Goal: Information Seeking & Learning: Check status

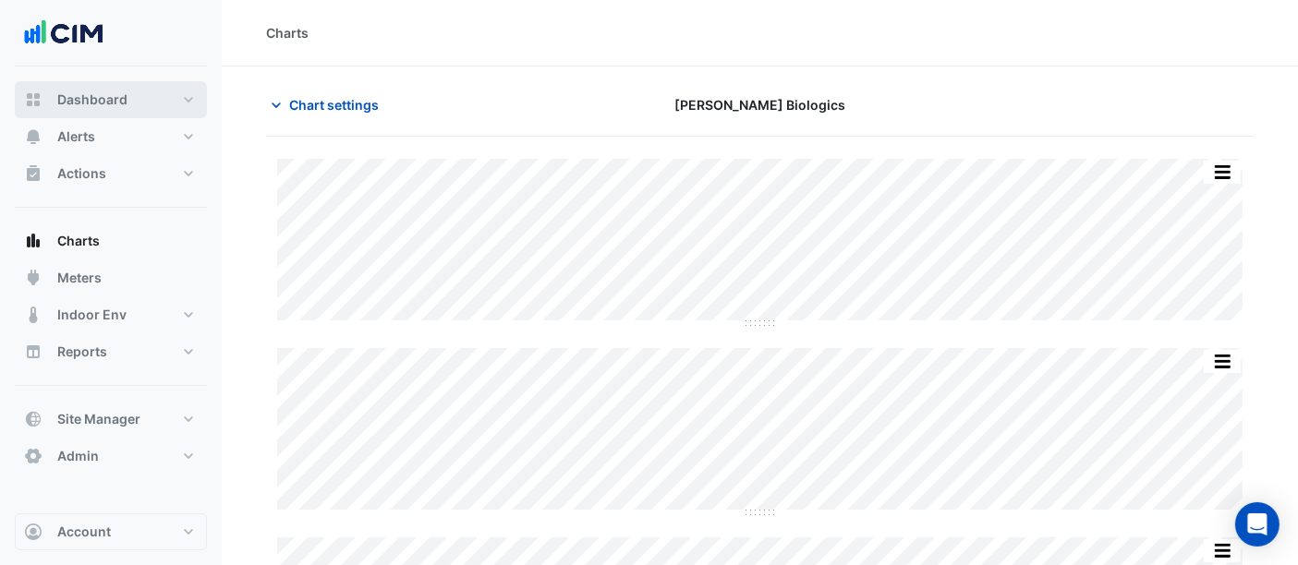
click at [94, 95] on span "Dashboard" at bounding box center [92, 100] width 70 height 18
select select "***"
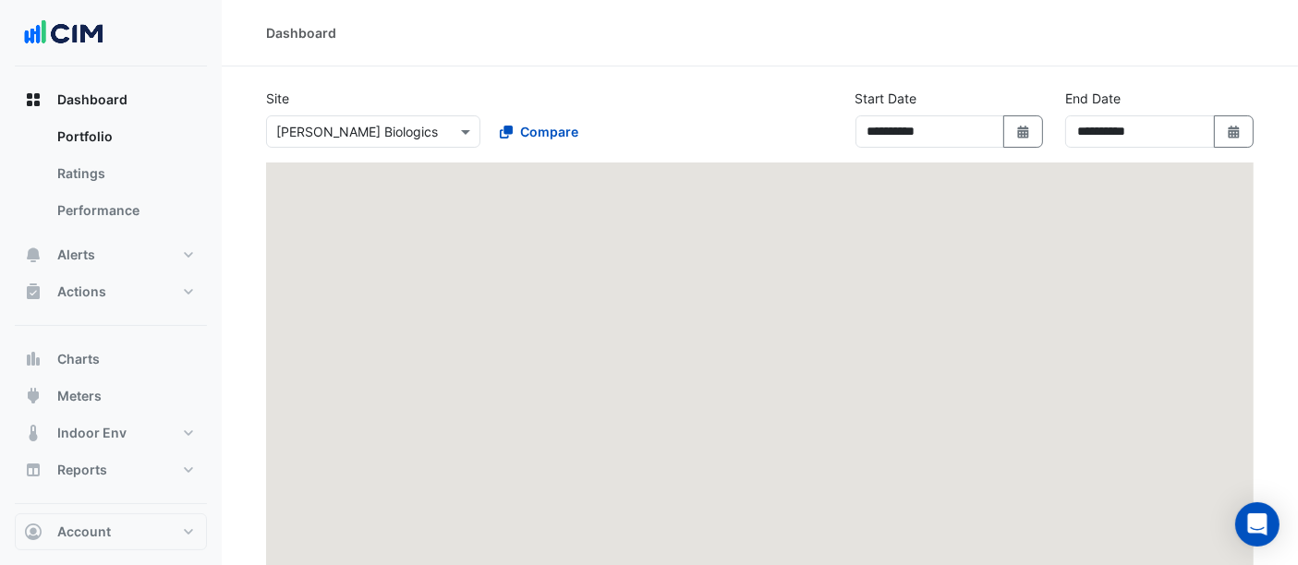
click at [464, 122] on div "Select a Site × Janssen Biologics" at bounding box center [373, 131] width 214 height 32
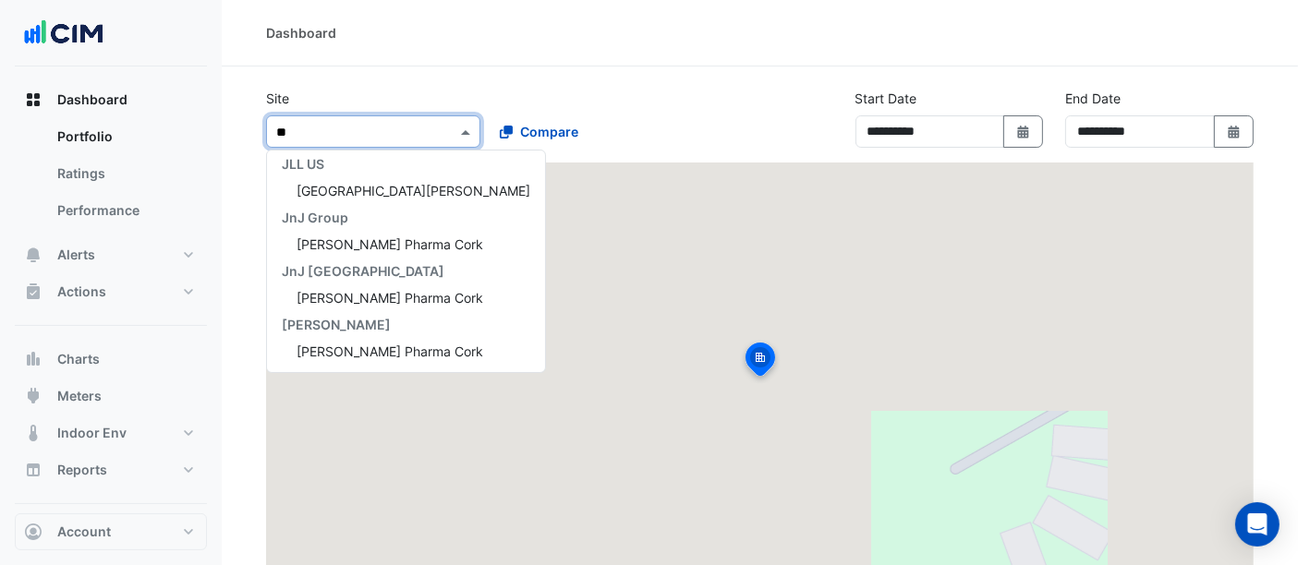
scroll to position [7, 0]
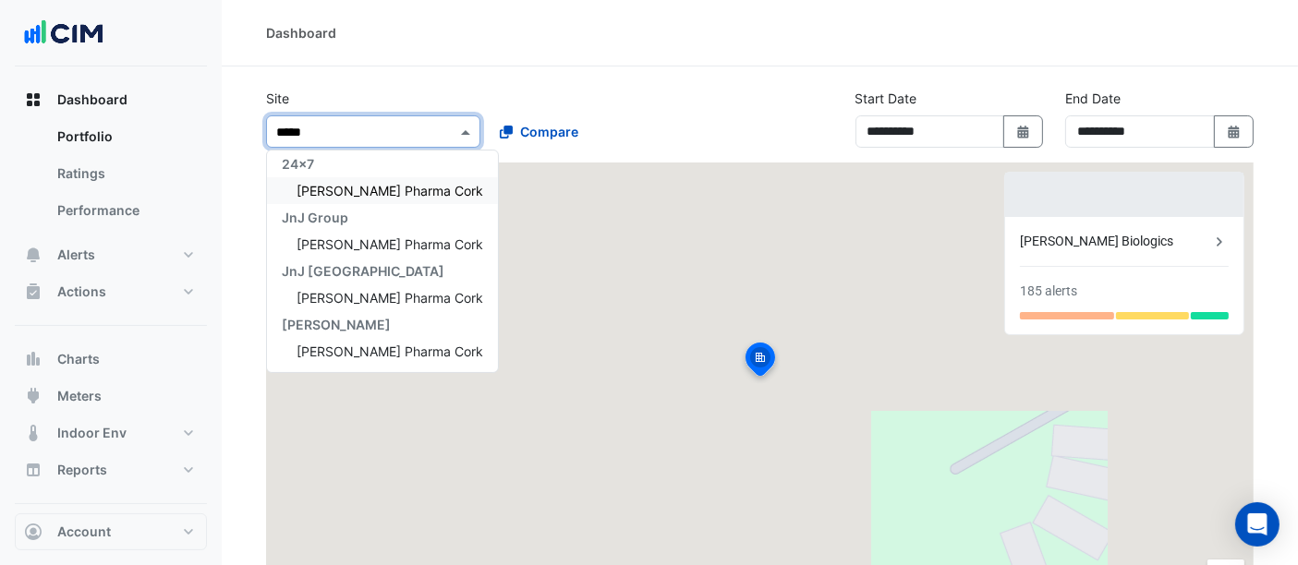
type input "******"
click at [385, 183] on span "[PERSON_NAME] Pharma Cork" at bounding box center [389, 191] width 187 height 16
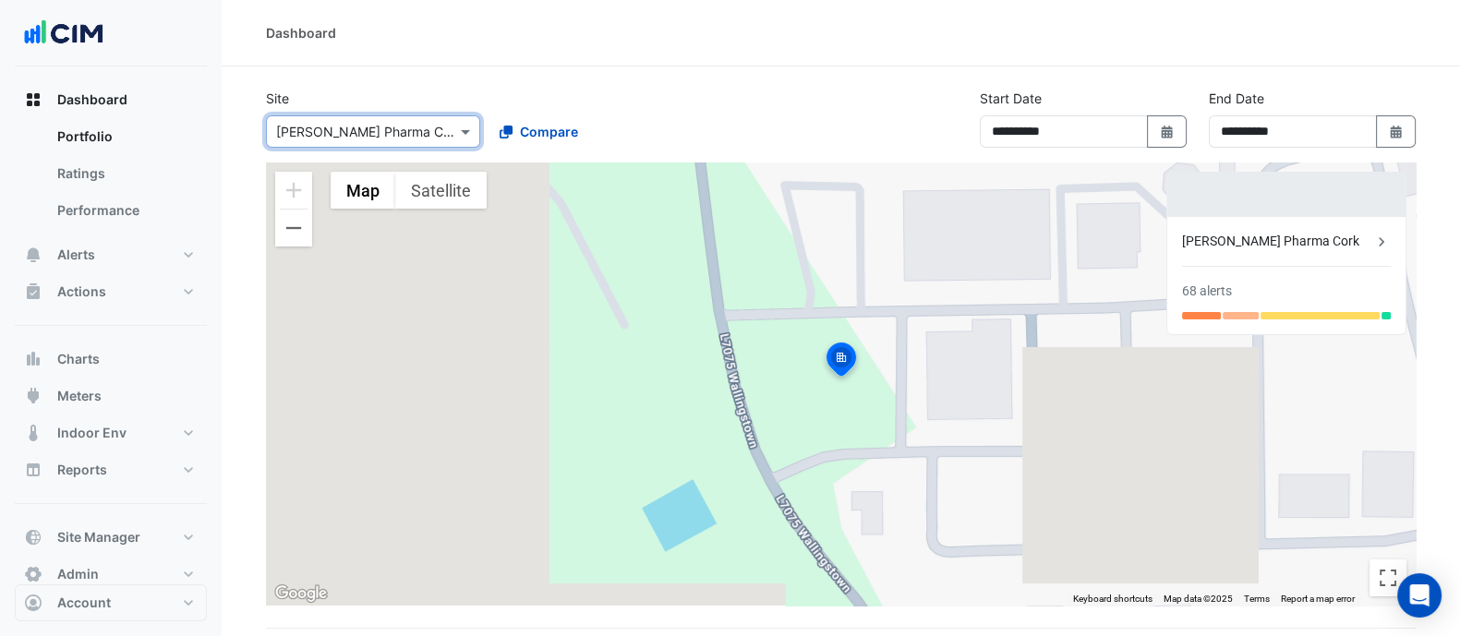
drag, startPoint x: 1269, startPoint y: 1, endPoint x: 864, endPoint y: 90, distance: 415.1
click at [864, 90] on div "**********" at bounding box center [841, 126] width 1172 height 74
click at [1313, 238] on div "[PERSON_NAME] Pharma Cork" at bounding box center [1277, 241] width 190 height 19
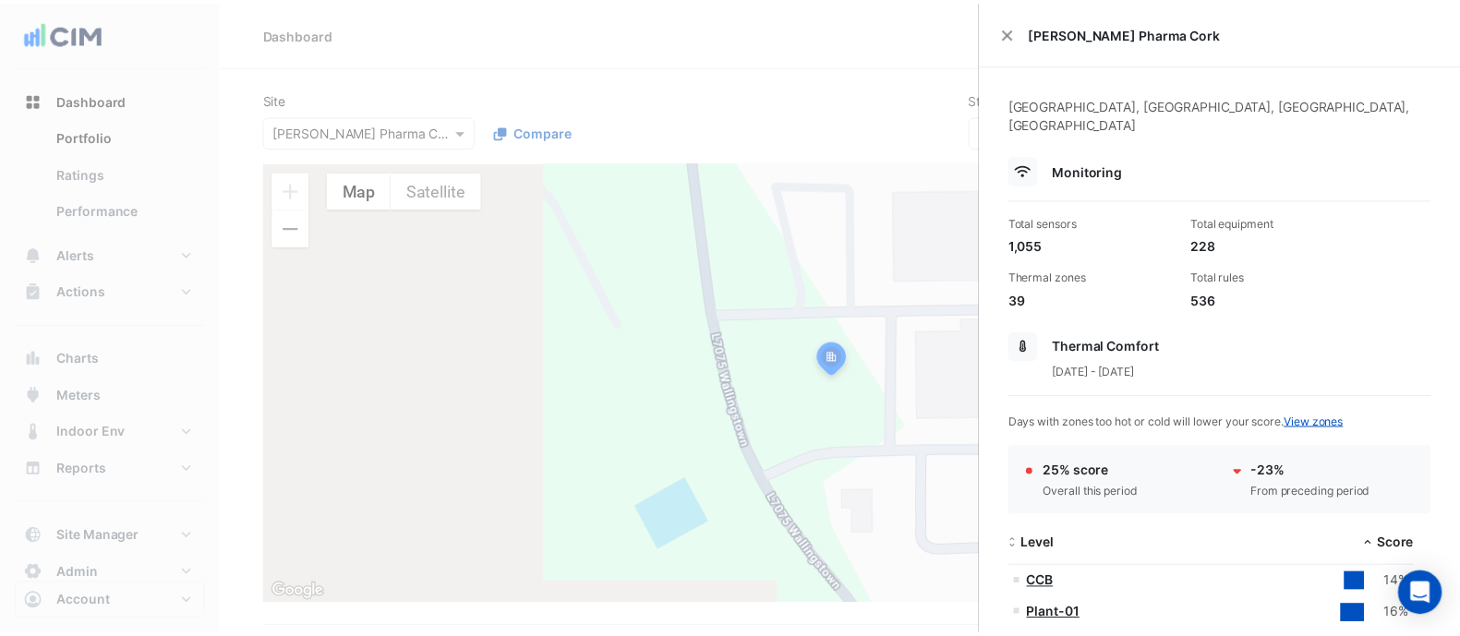
scroll to position [230, 0]
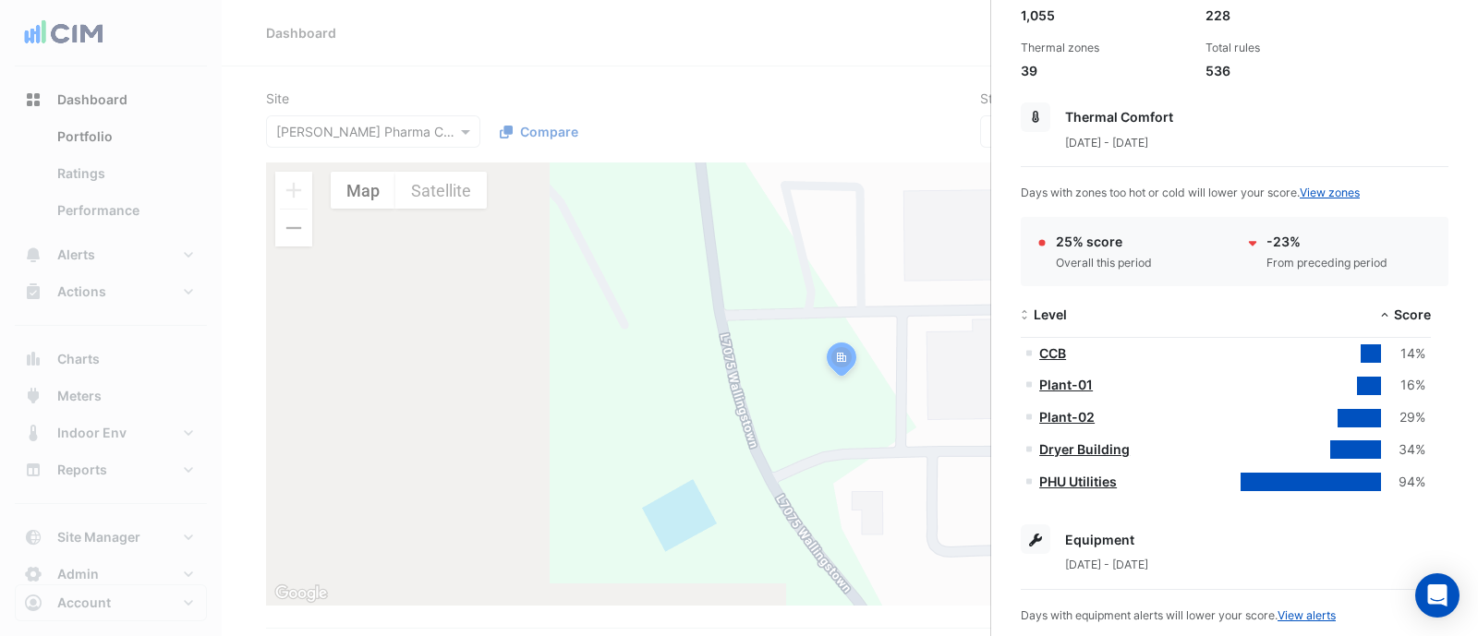
click at [731, 45] on ngb-offcanvas-backdrop at bounding box center [739, 318] width 1478 height 636
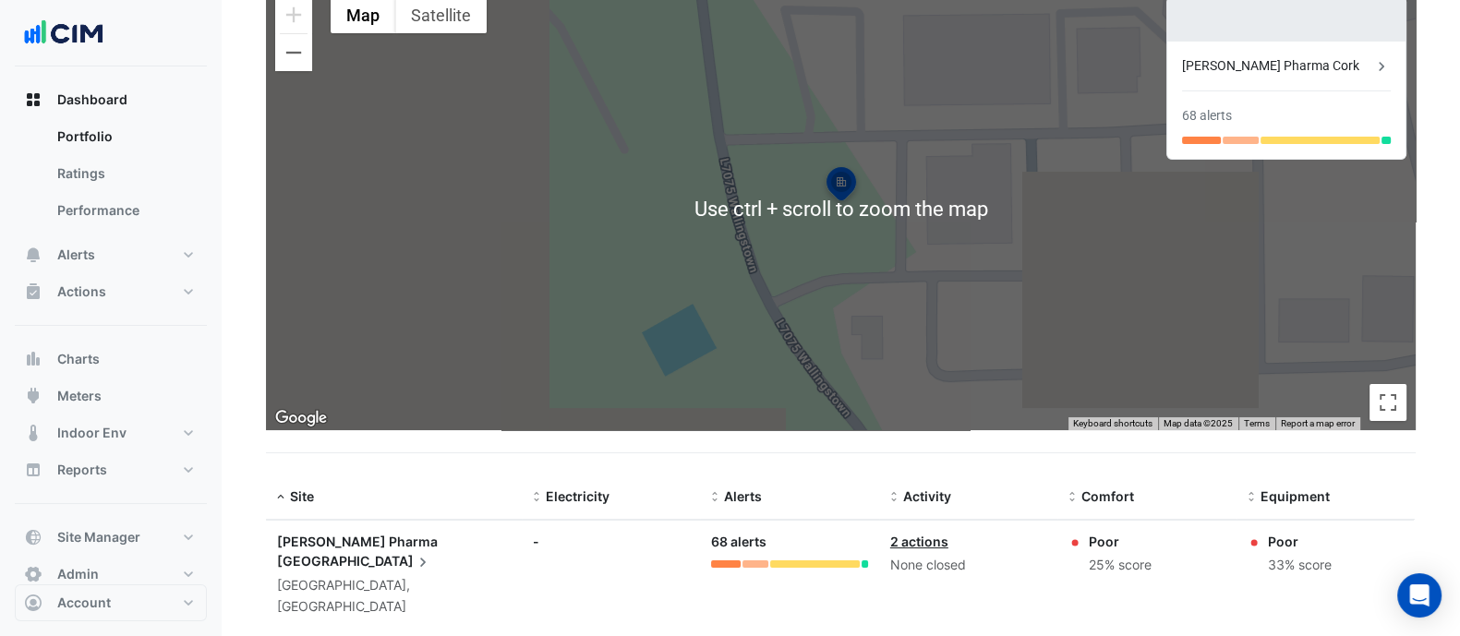
scroll to position [60, 0]
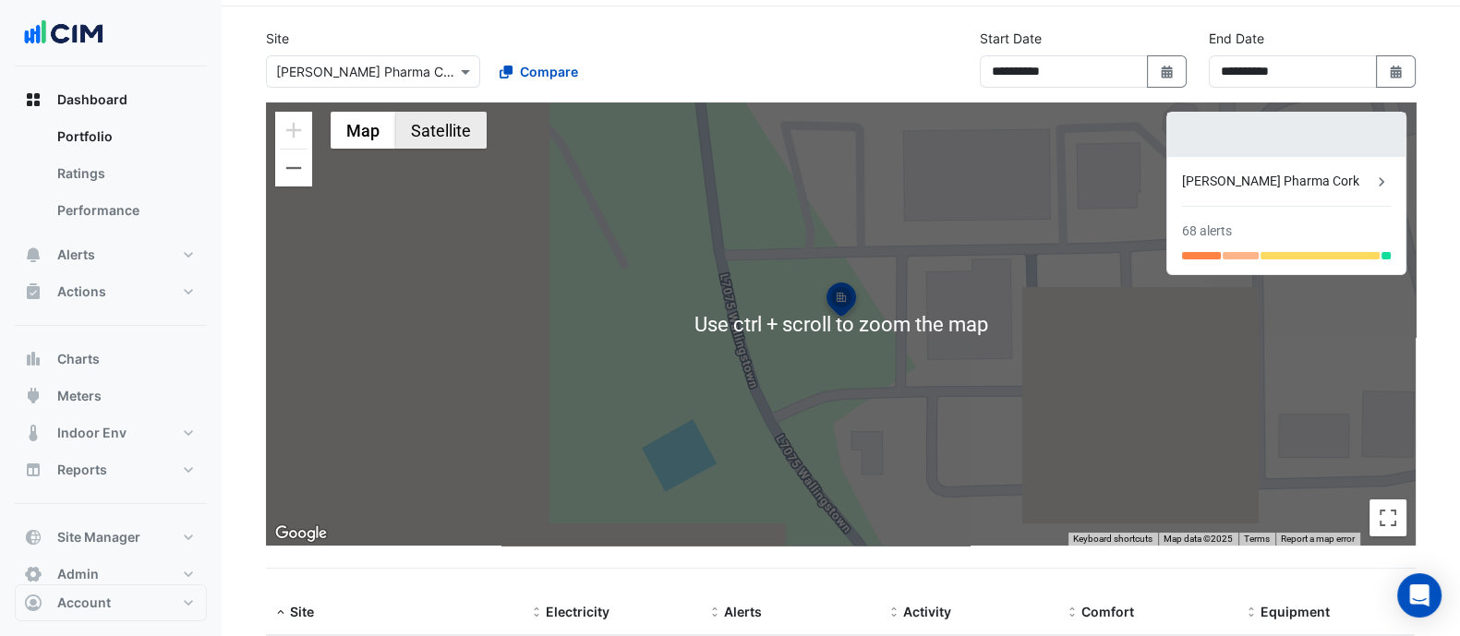
click at [457, 133] on button "Satellite" at bounding box center [440, 130] width 91 height 37
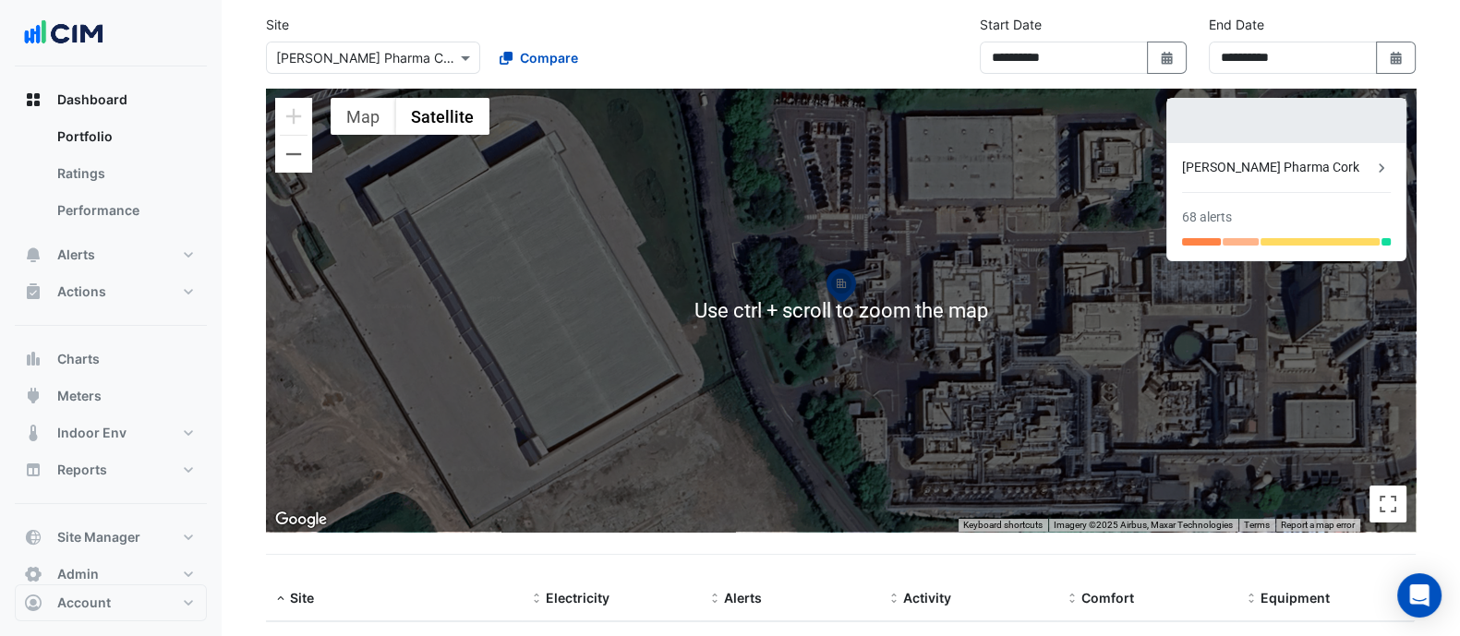
scroll to position [0, 0]
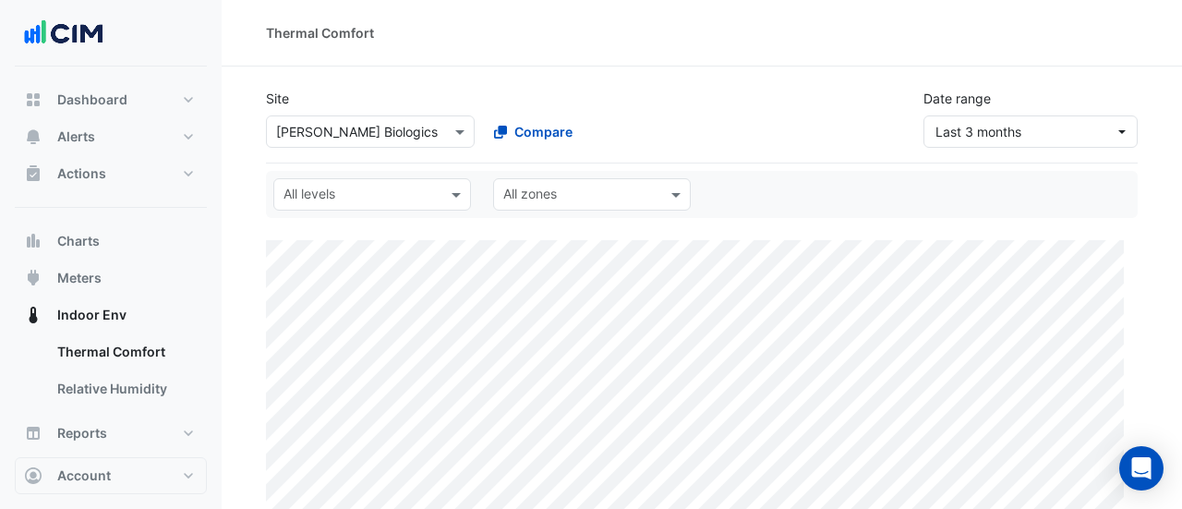
select select "***"
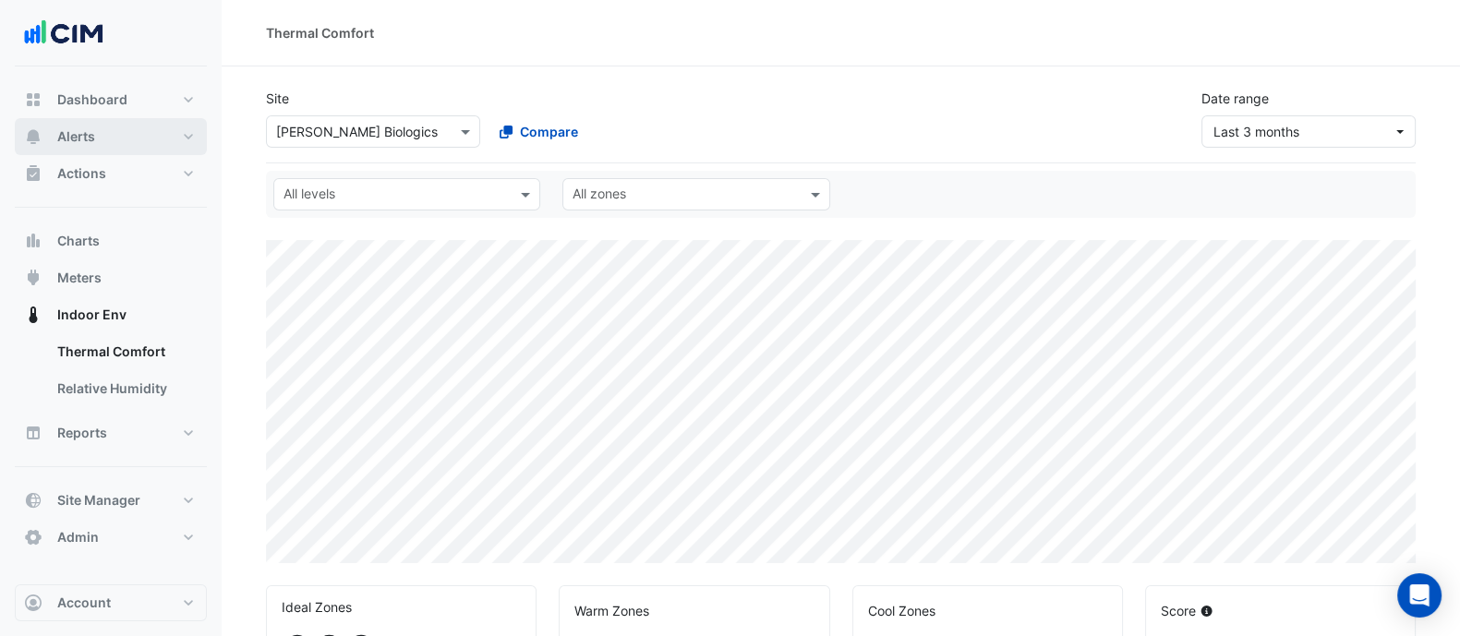
click at [91, 122] on button "Alerts" at bounding box center [111, 136] width 192 height 37
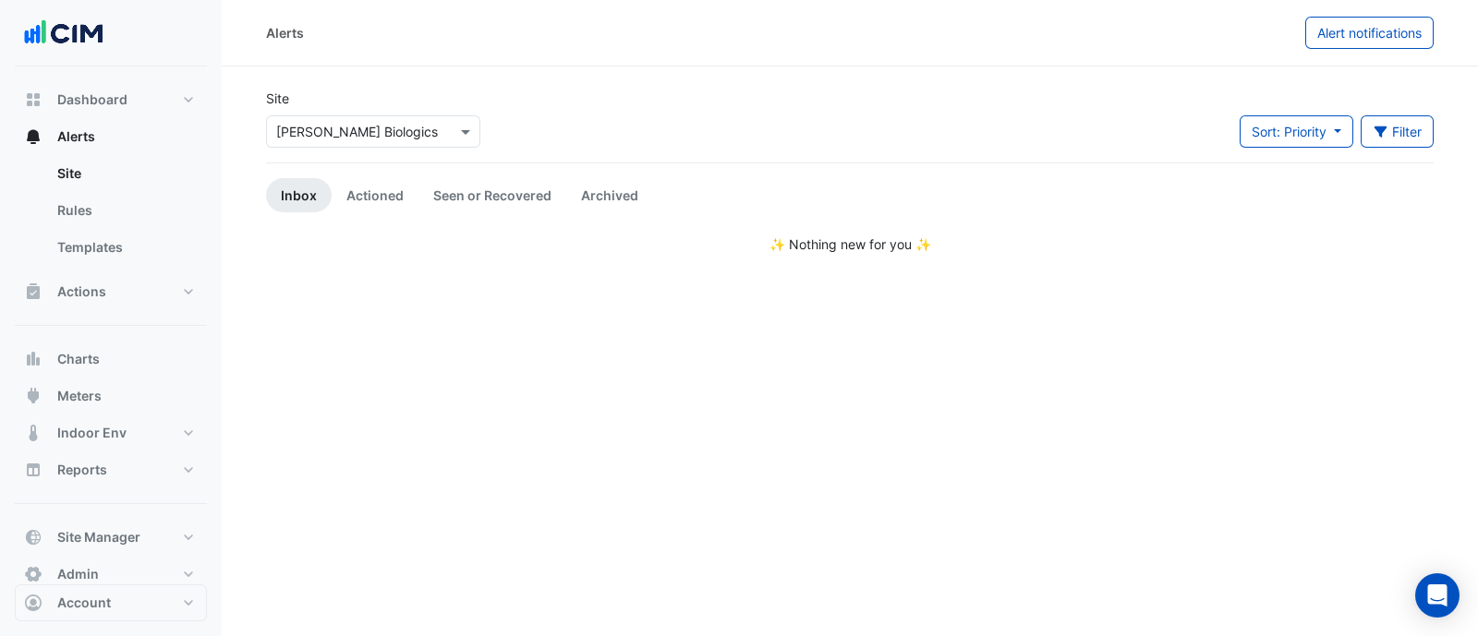
click at [430, 135] on input "text" at bounding box center [354, 132] width 157 height 19
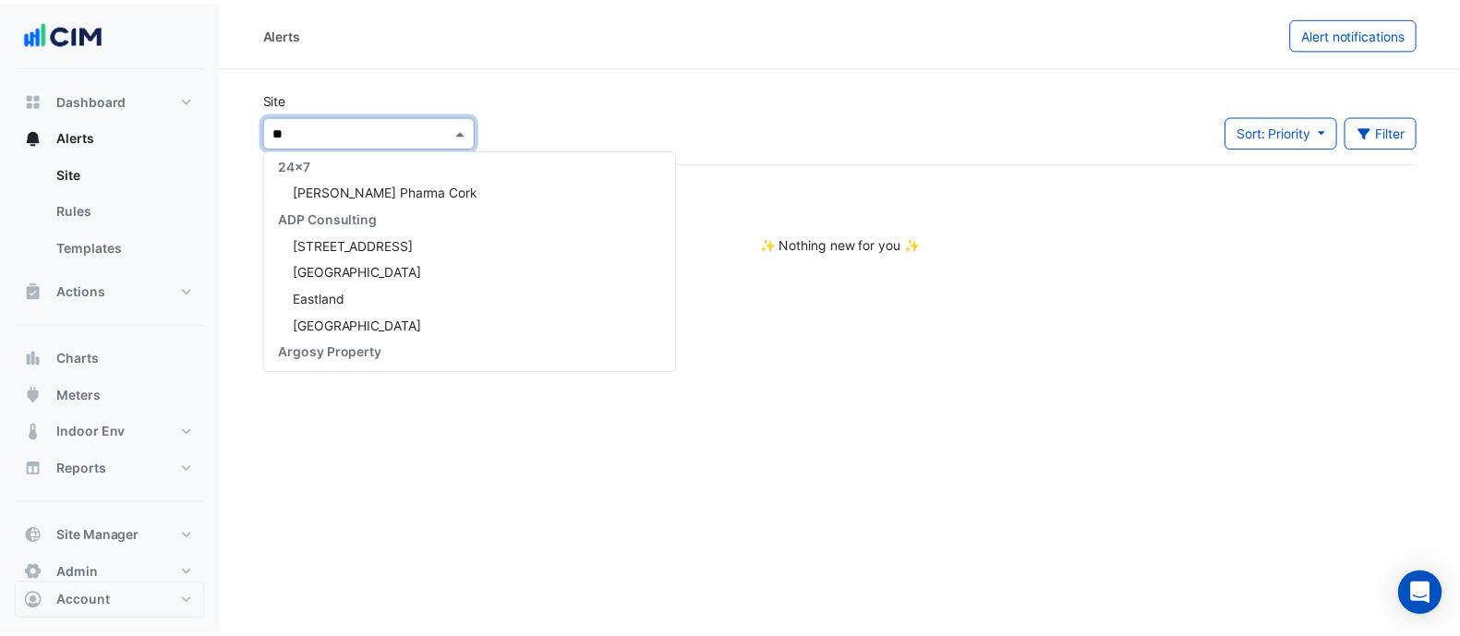
scroll to position [6, 0]
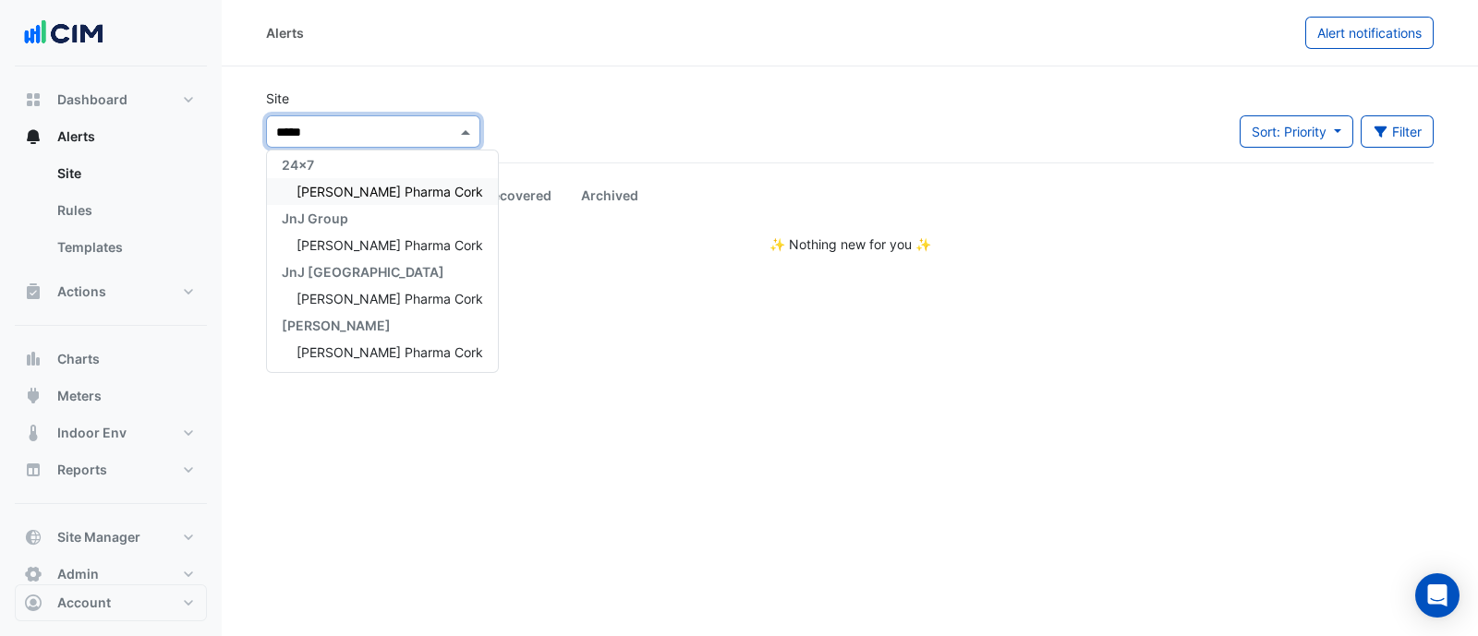
type input "******"
click at [391, 196] on span "[PERSON_NAME] Pharma Cork" at bounding box center [389, 192] width 187 height 16
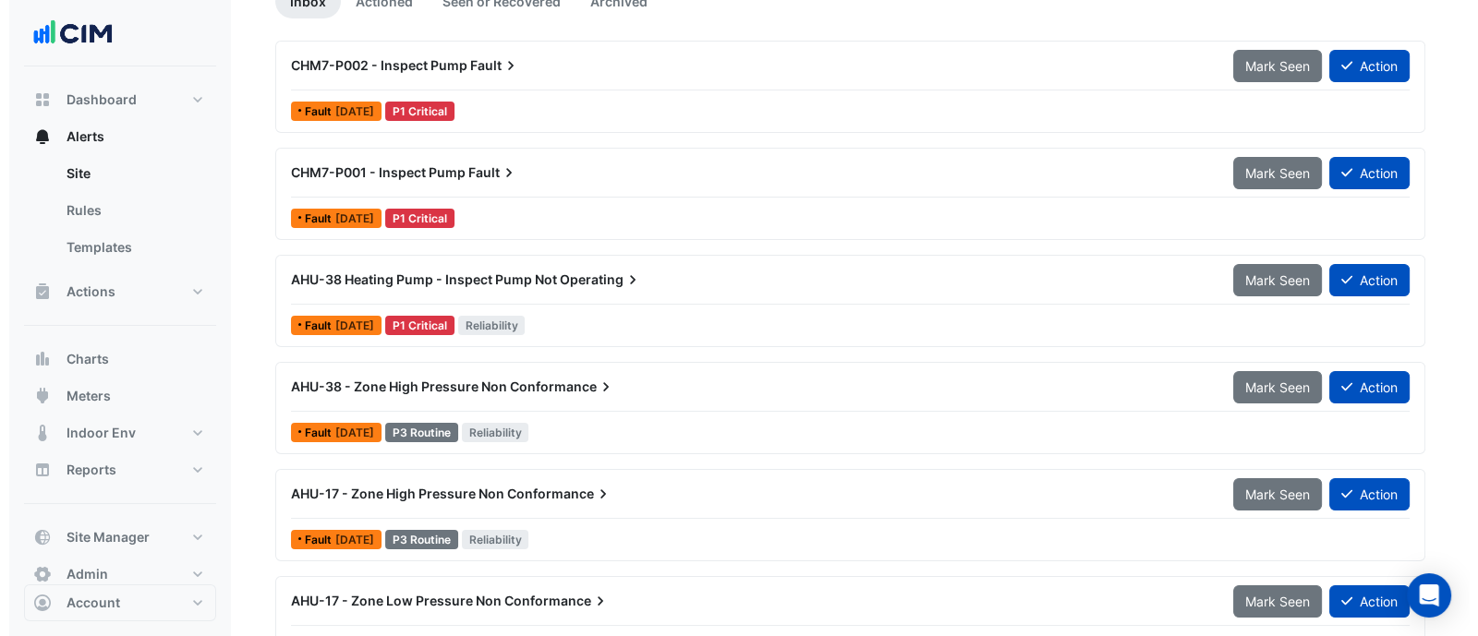
scroll to position [230, 0]
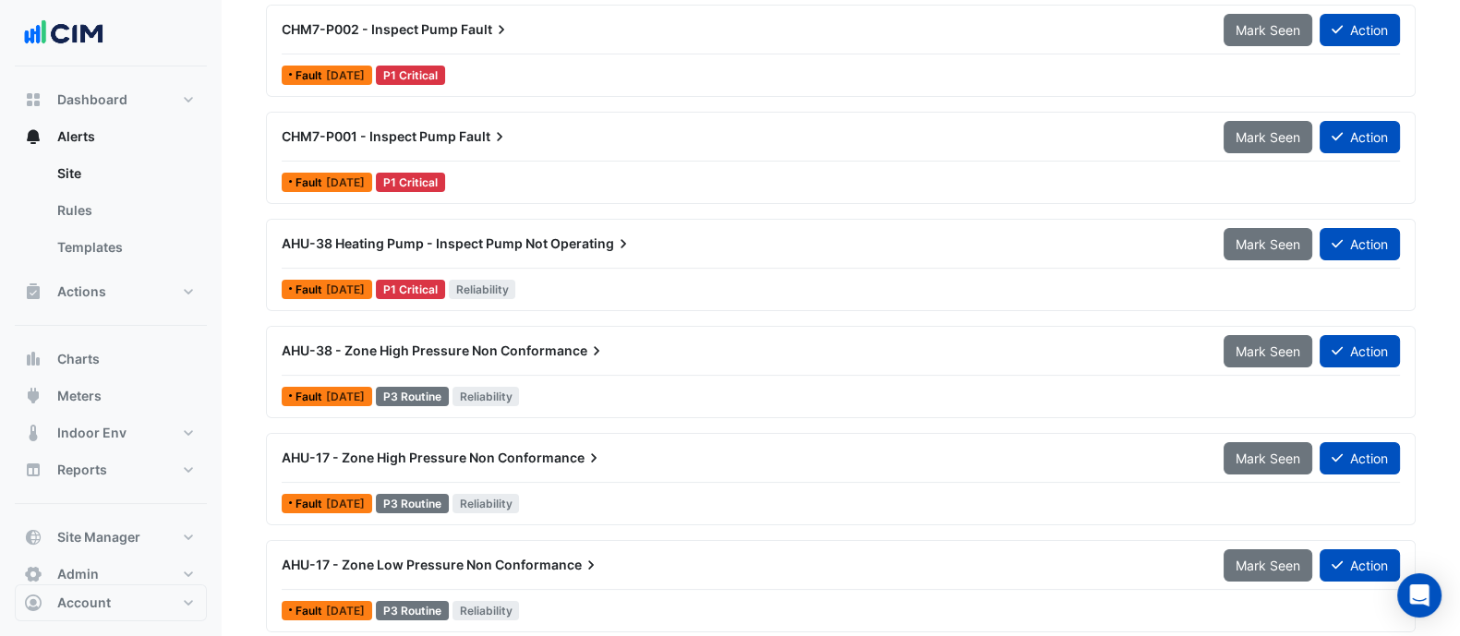
click at [511, 39] on icon at bounding box center [501, 29] width 18 height 18
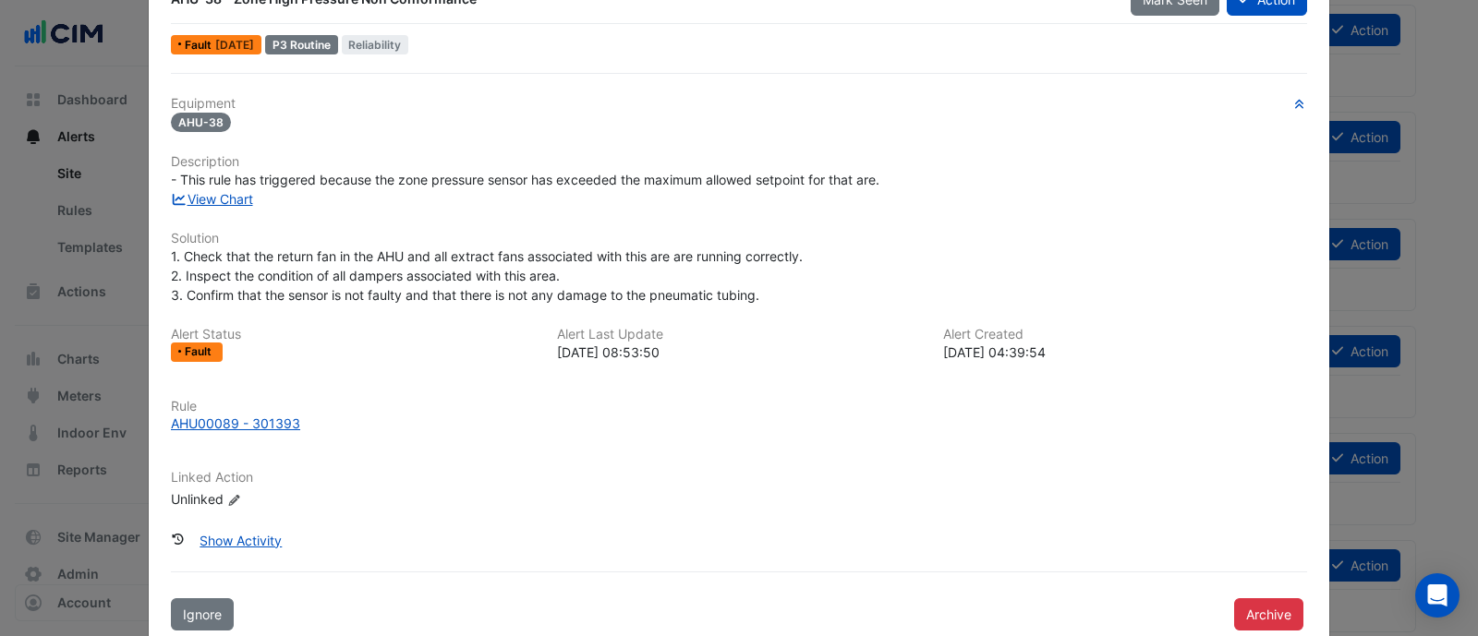
scroll to position [91, 0]
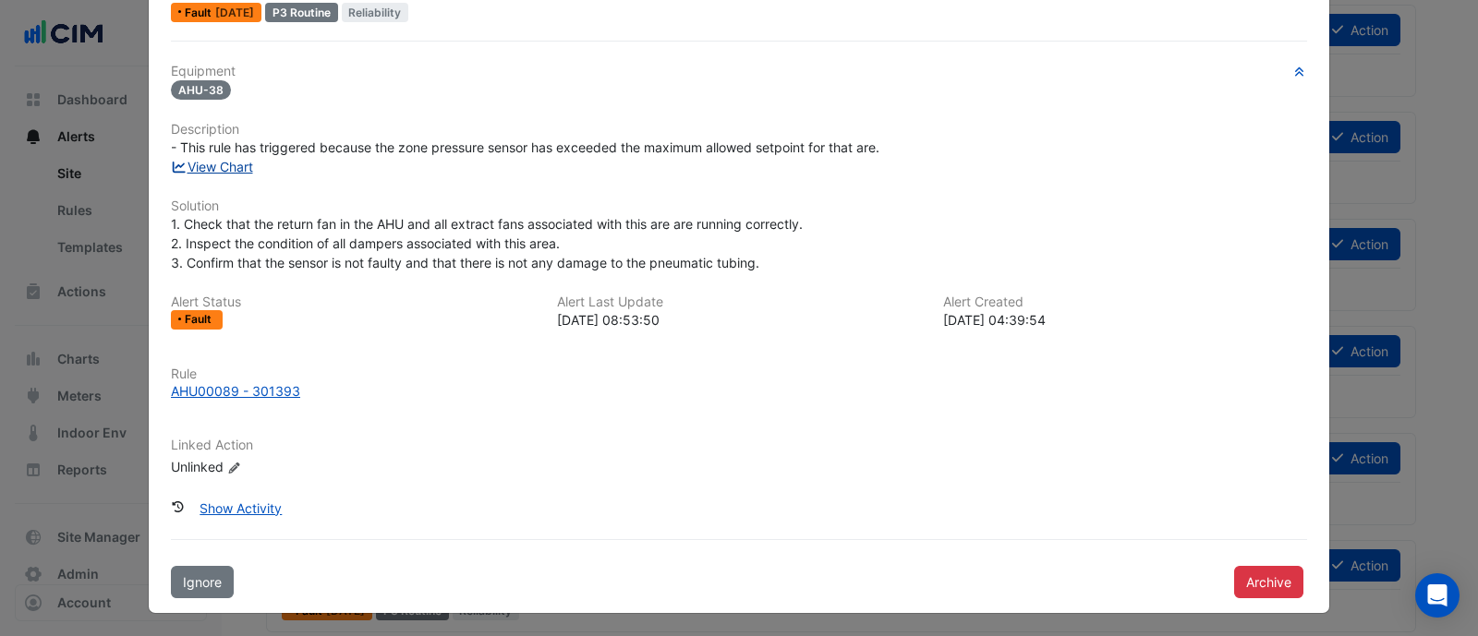
click at [226, 163] on link "View Chart" at bounding box center [212, 167] width 82 height 16
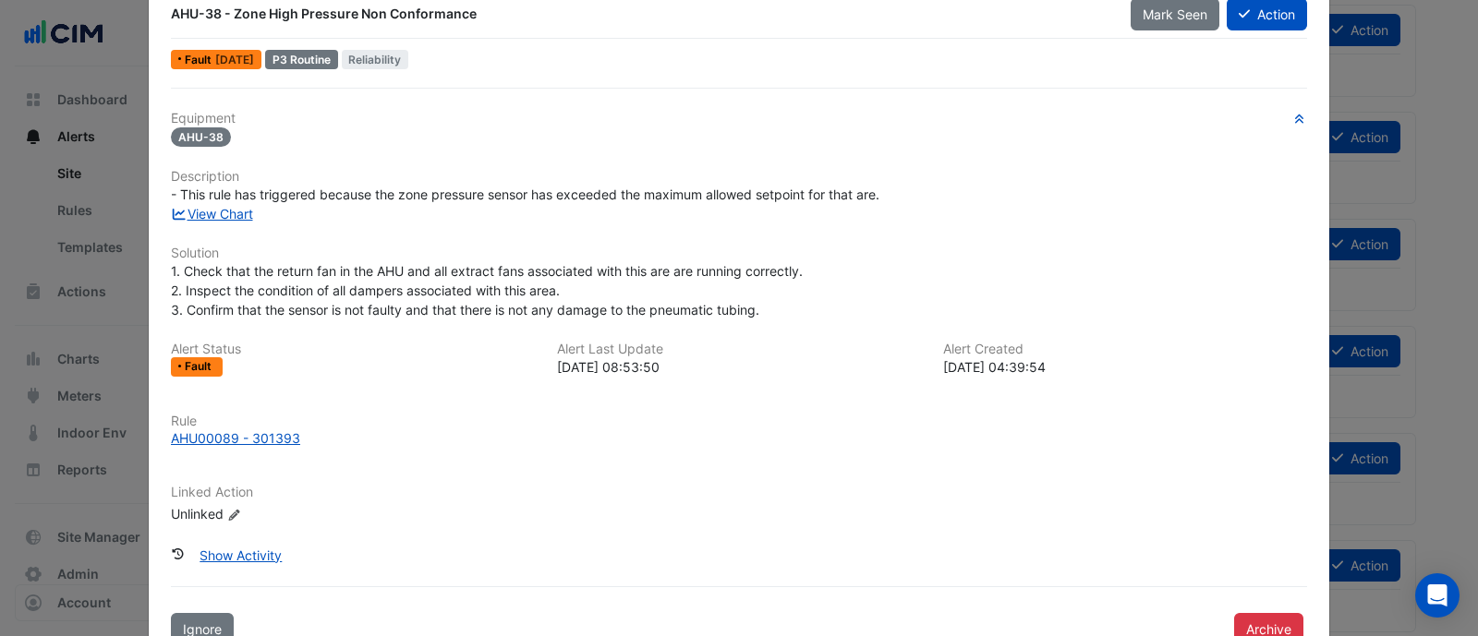
scroll to position [0, 0]
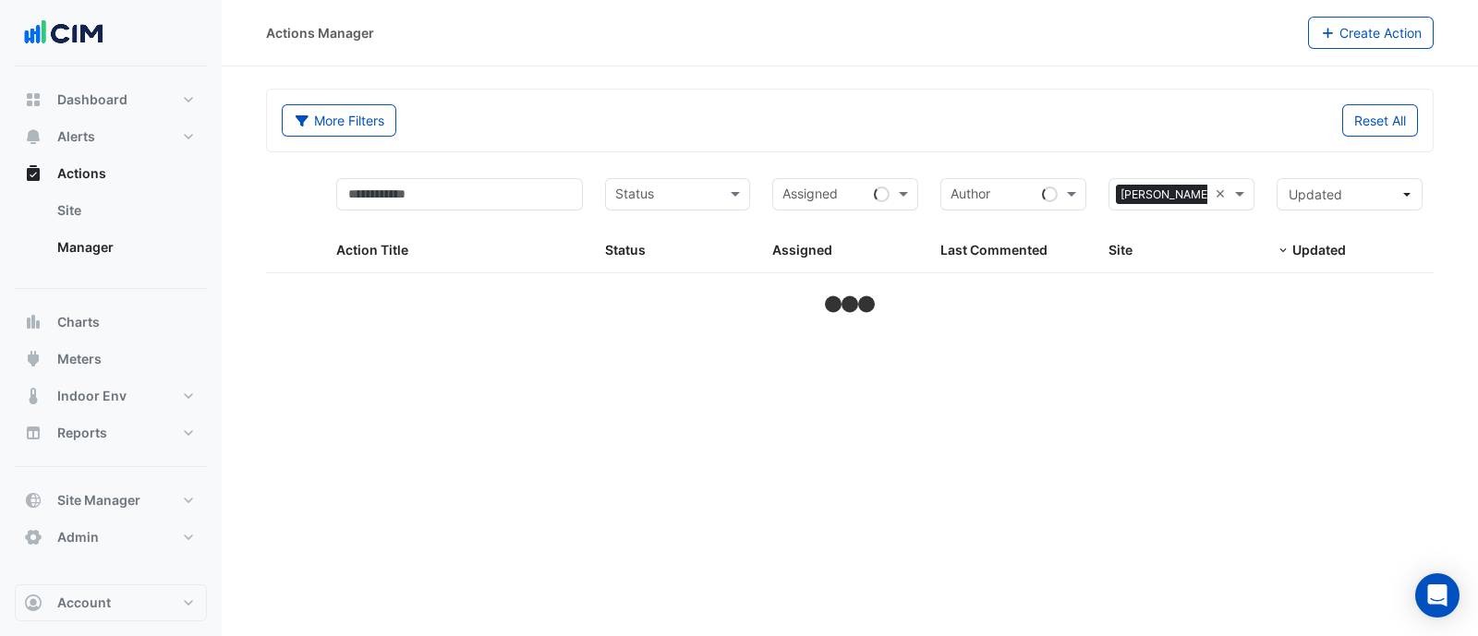
select select "***"
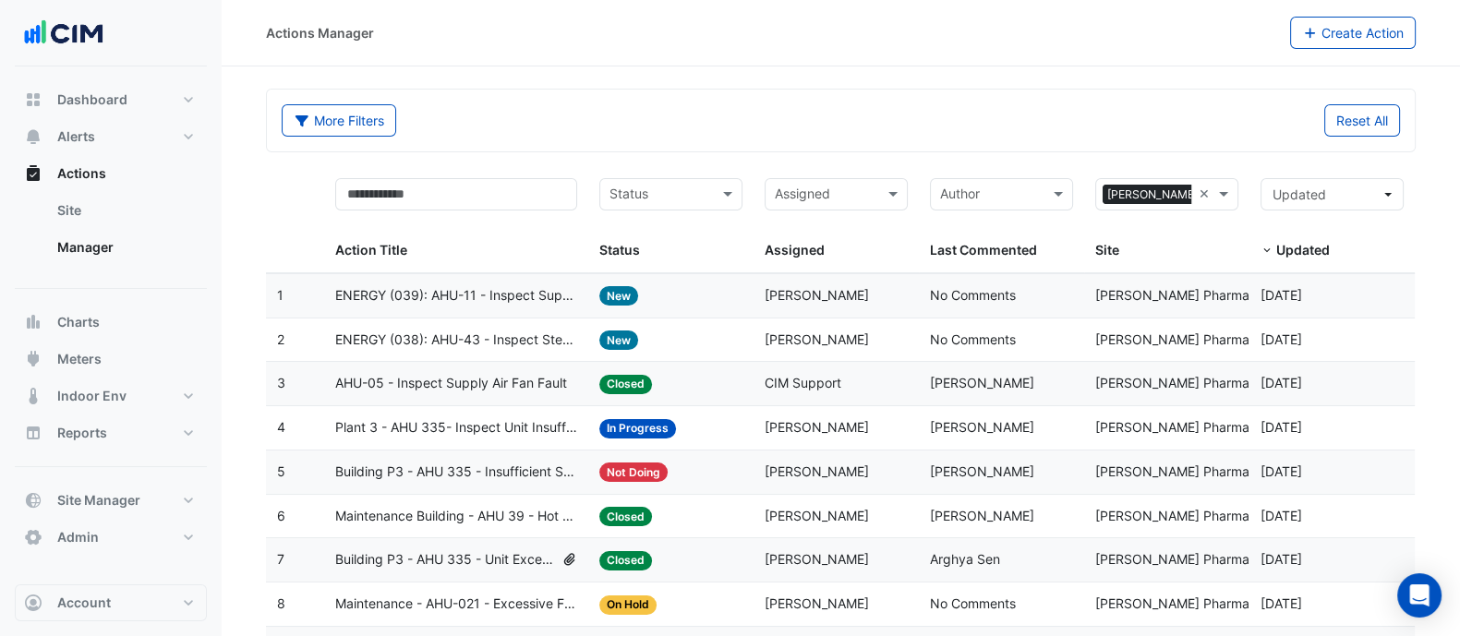
click at [1192, 235] on div "Sites × Janssen Pharma Cork × Site" at bounding box center [1166, 219] width 143 height 83
click at [501, 289] on span "ENERGY (039): AHU-11 - Inspect Supply VSD Override" at bounding box center [456, 295] width 242 height 21
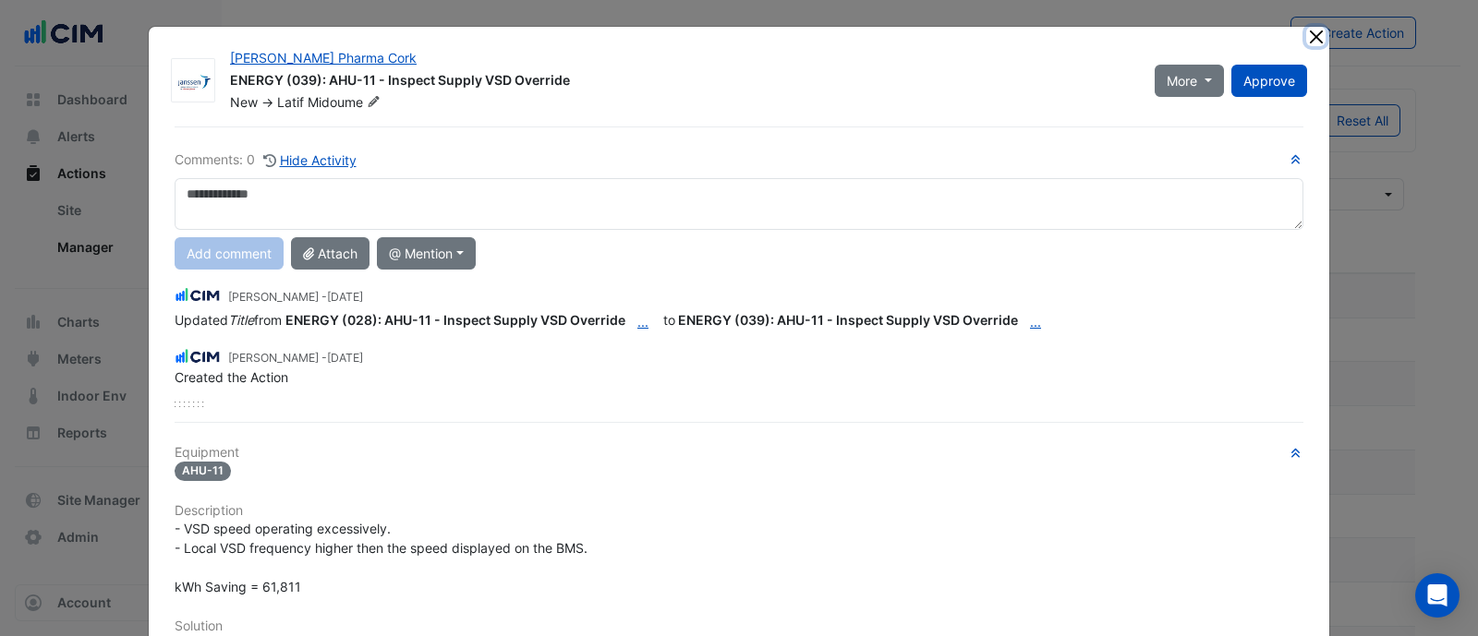
click at [1306, 39] on button "Close" at bounding box center [1315, 36] width 19 height 19
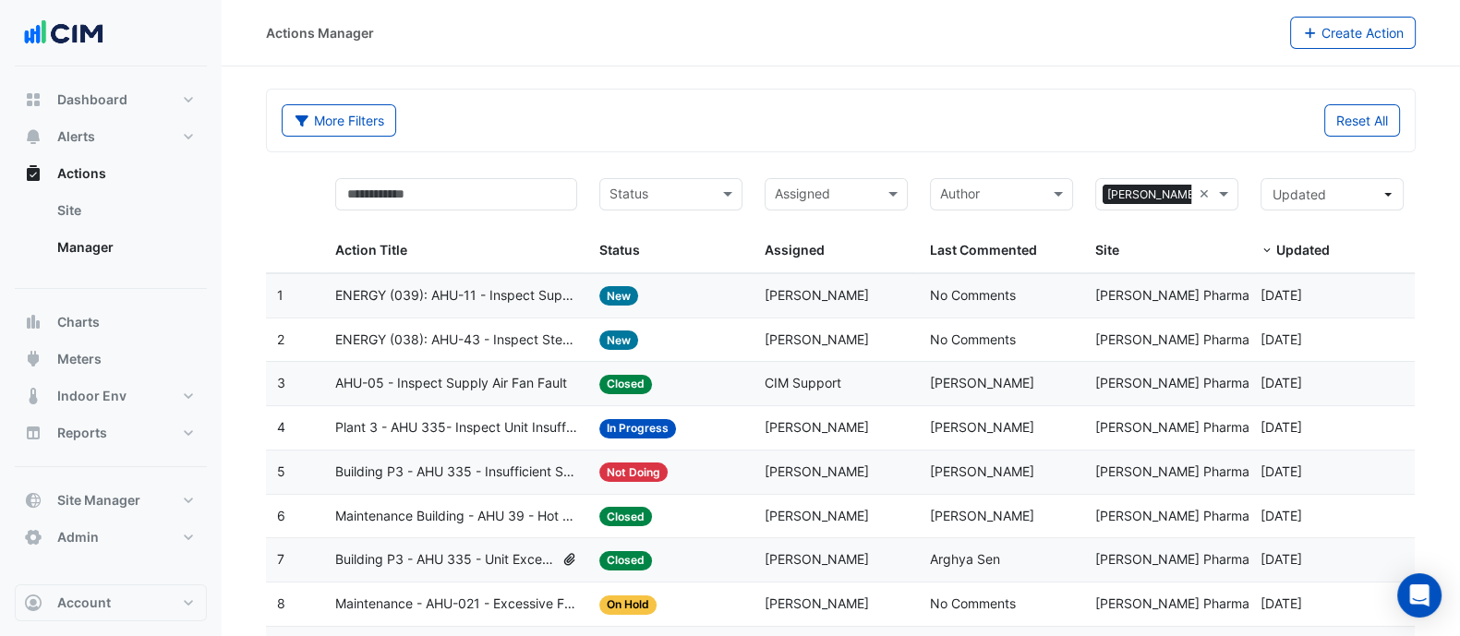
click at [521, 332] on span "ENERGY (038): AHU-43 - Inspect Steam Valve Passing" at bounding box center [456, 340] width 242 height 21
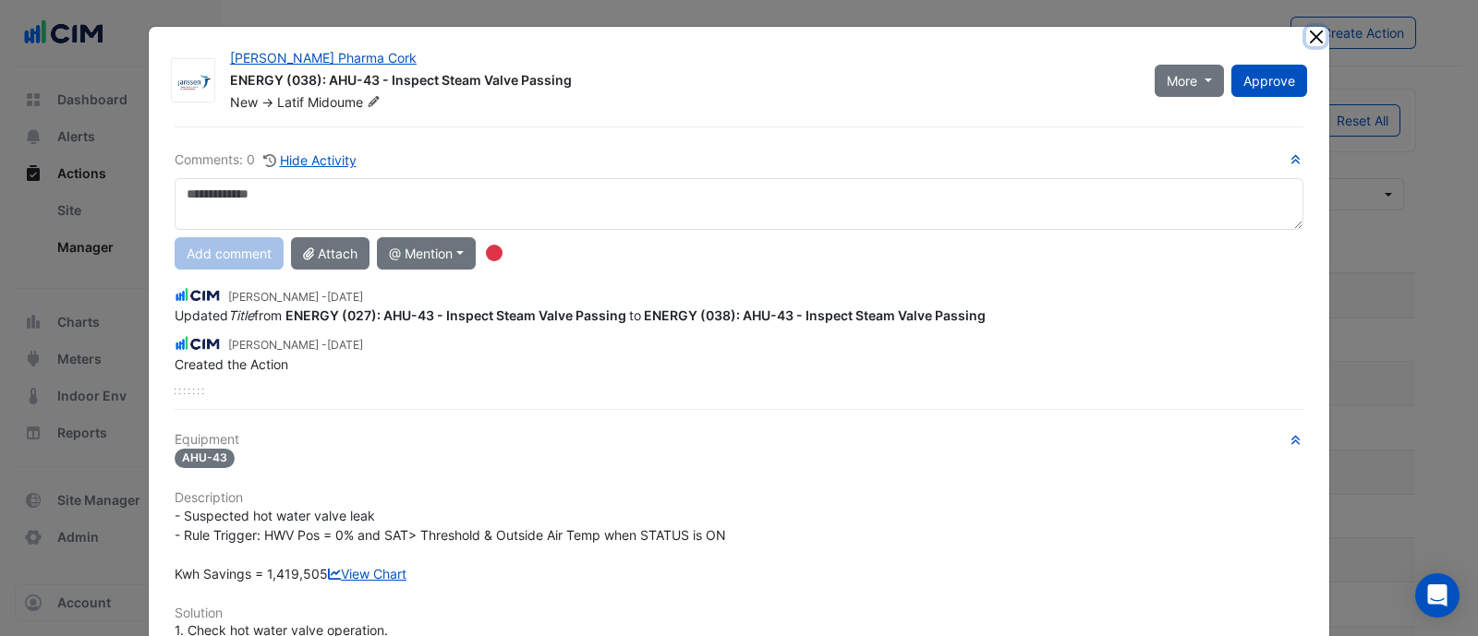
click at [1306, 33] on button "Close" at bounding box center [1315, 36] width 19 height 19
